Goal: Transaction & Acquisition: Obtain resource

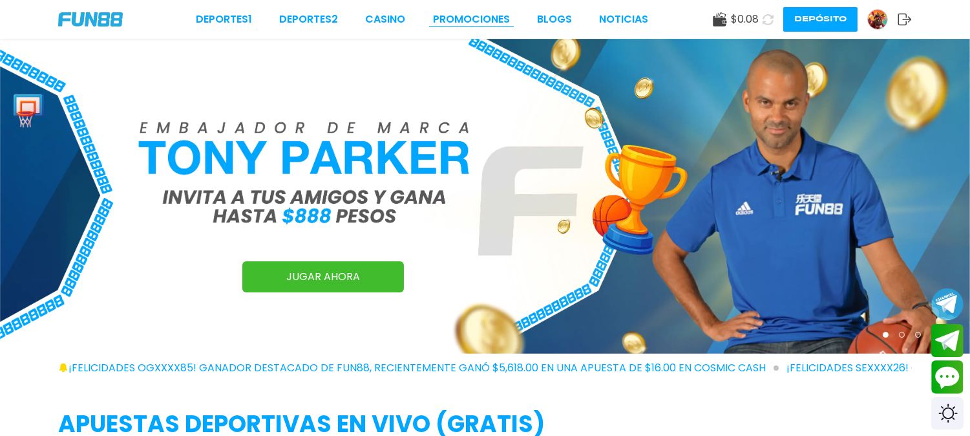
click at [483, 19] on link "Promociones" at bounding box center [471, 20] width 77 height 16
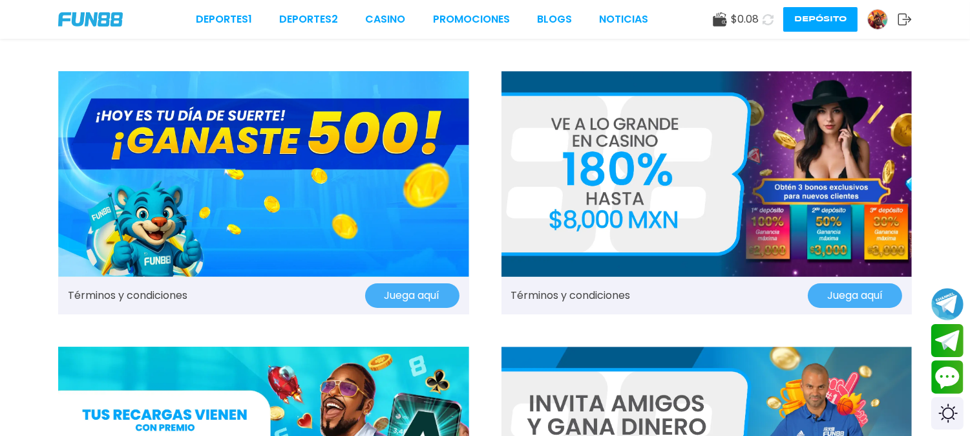
click at [392, 203] on img at bounding box center [263, 173] width 411 height 205
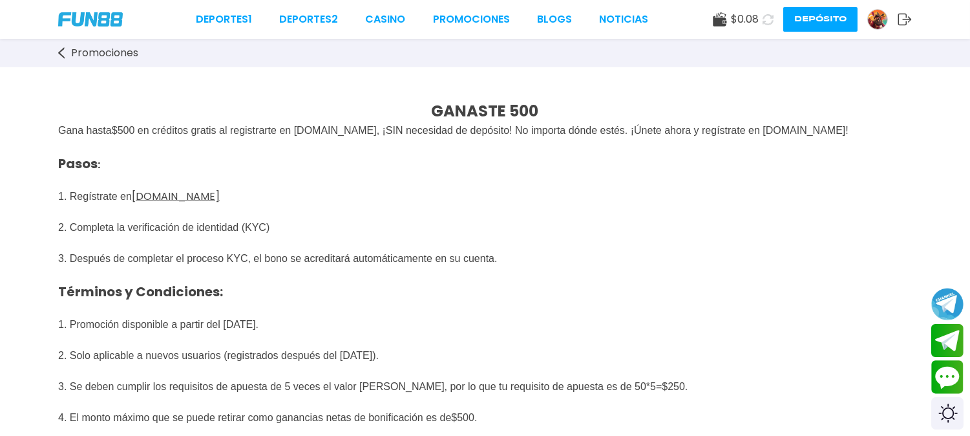
click at [260, 105] on p "GANASTE 500" at bounding box center [485, 111] width 854 height 23
click at [543, 261] on p "Pasos : 1. Regístrate en FUN88mx.mx 2. Completa la verificación de identidad (K…" at bounding box center [485, 266] width 854 height 256
click at [848, 223] on p "Pasos : 1. Regístrate en FUN88mx.mx 2. Completa la verificación de identidad (K…" at bounding box center [485, 266] width 854 height 256
